Goal: Find specific page/section: Find specific page/section

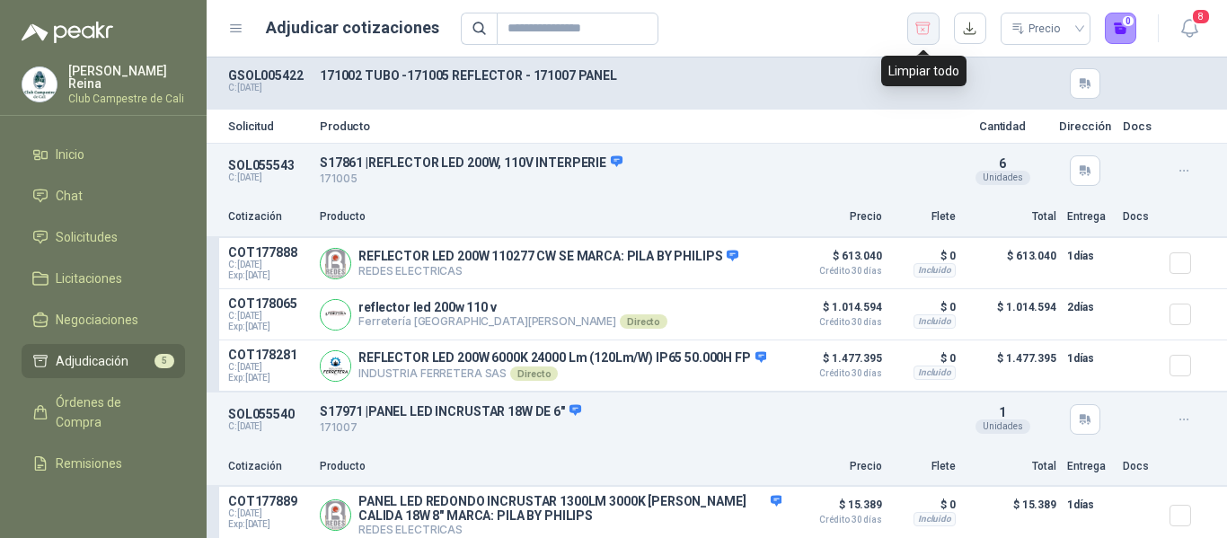
drag, startPoint x: 0, startPoint y: 0, endPoint x: 912, endPoint y: 20, distance: 912.0
click at [919, 18] on button "button" at bounding box center [923, 29] width 32 height 32
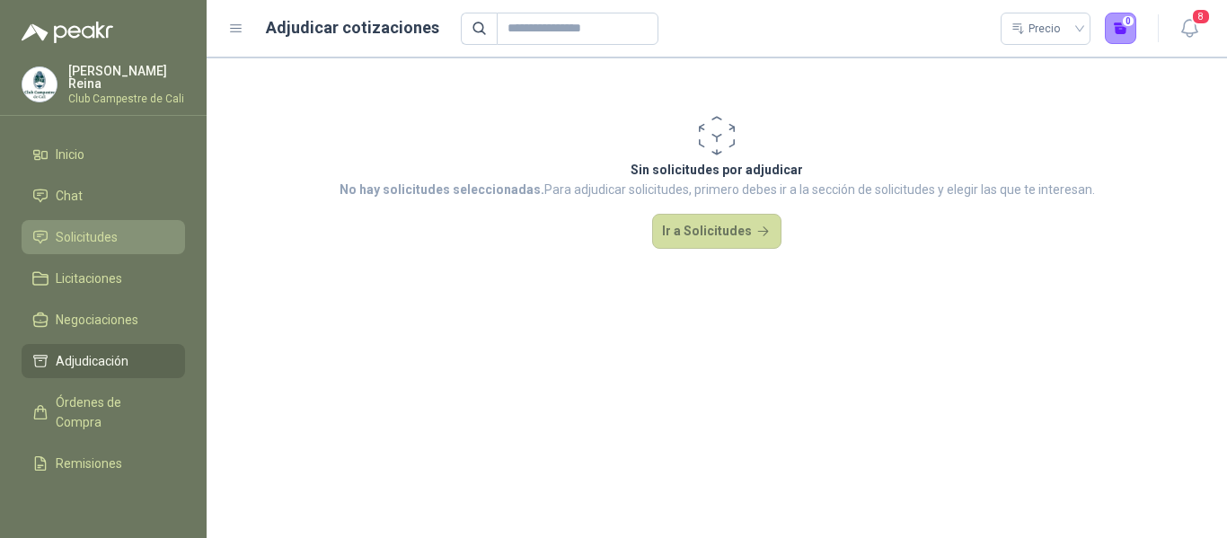
click at [111, 227] on span "Solicitudes" at bounding box center [87, 237] width 62 height 20
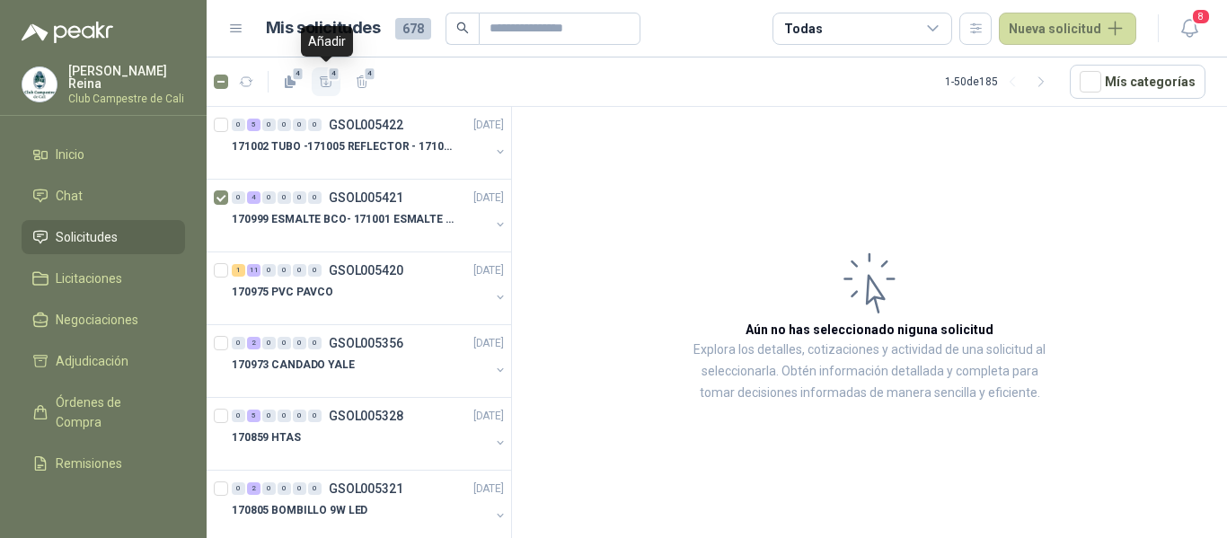
click at [329, 77] on span "4" at bounding box center [334, 73] width 13 height 14
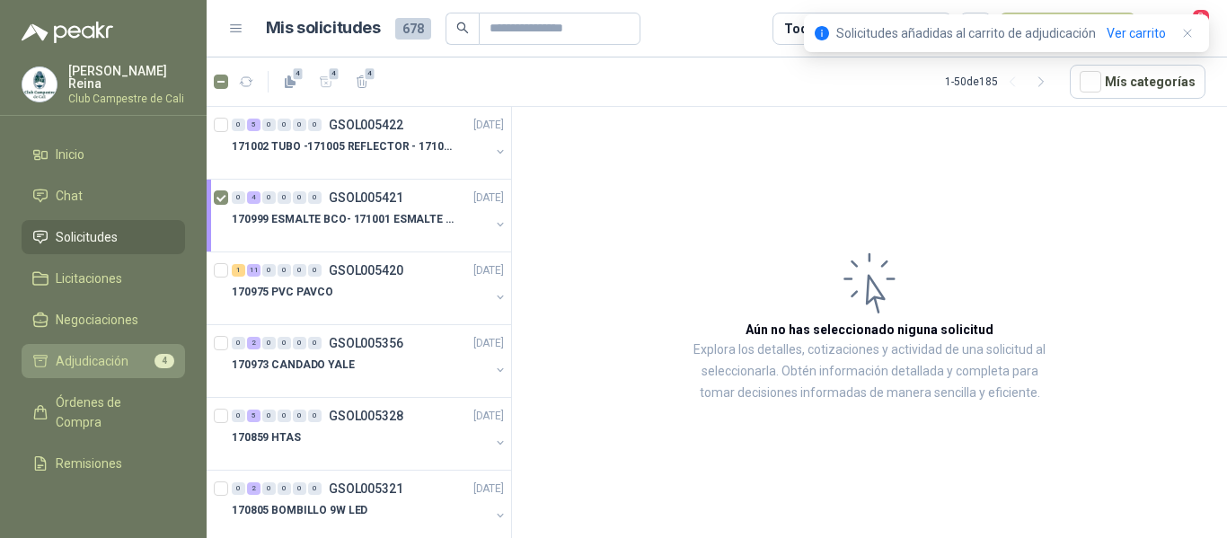
click at [81, 353] on span "Adjudicación" at bounding box center [92, 361] width 73 height 20
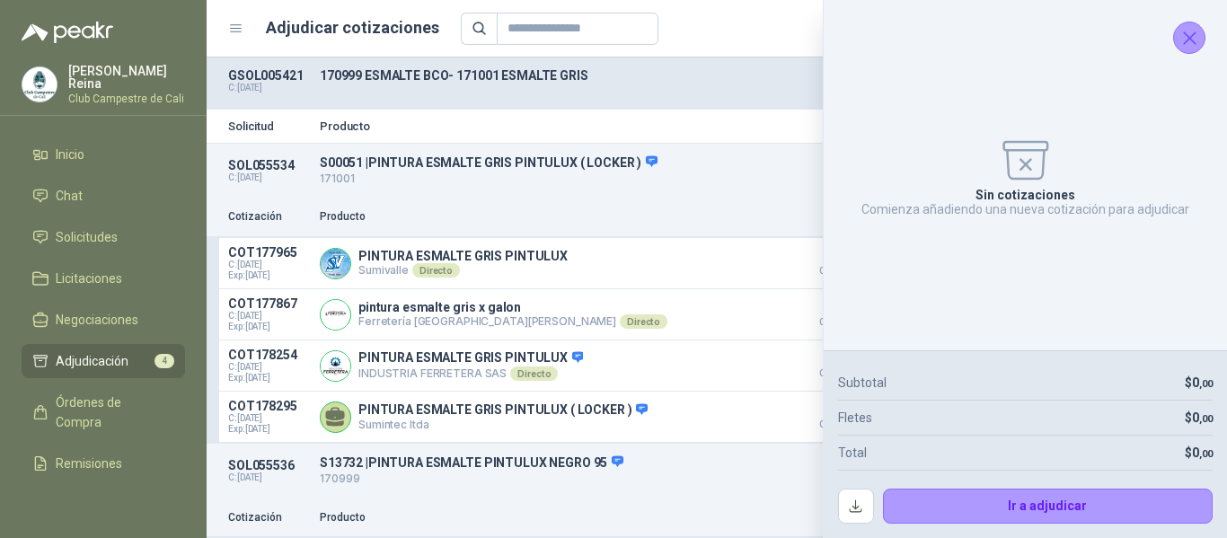
click at [1183, 38] on icon "Cerrar" at bounding box center [1190, 38] width 22 height 22
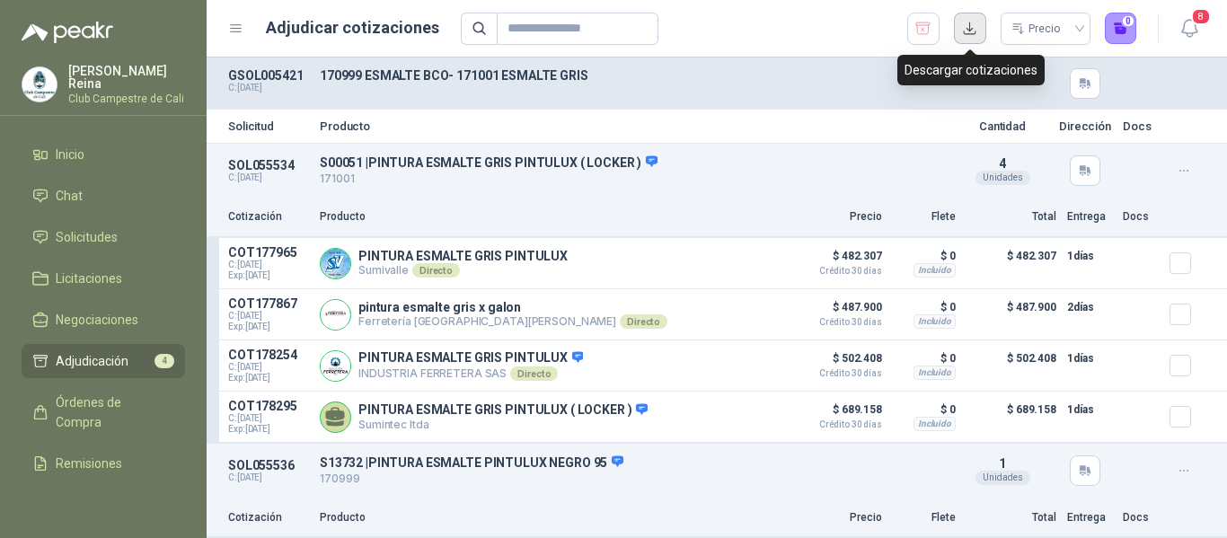
click at [976, 31] on button "button" at bounding box center [970, 29] width 32 height 32
